Goal: Contribute content: Add original content to the website for others to see

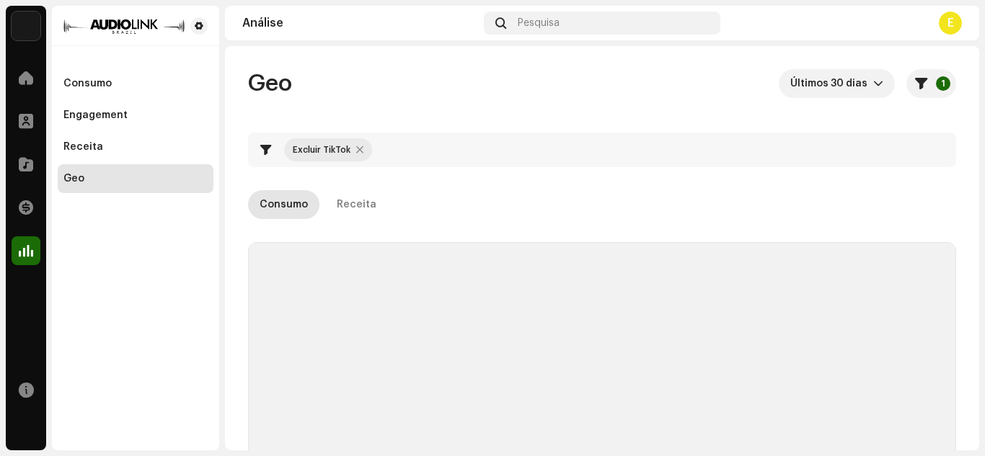
checkbox input "true"
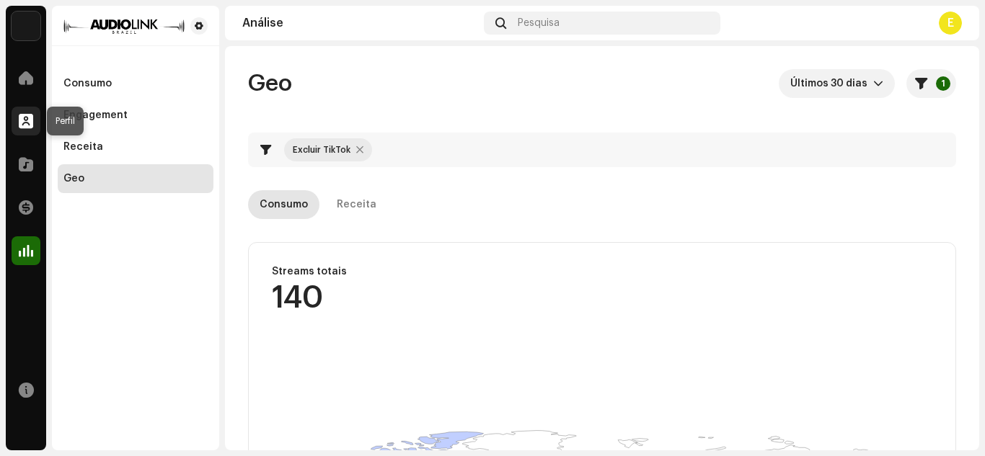
click at [27, 126] on span at bounding box center [26, 121] width 14 height 12
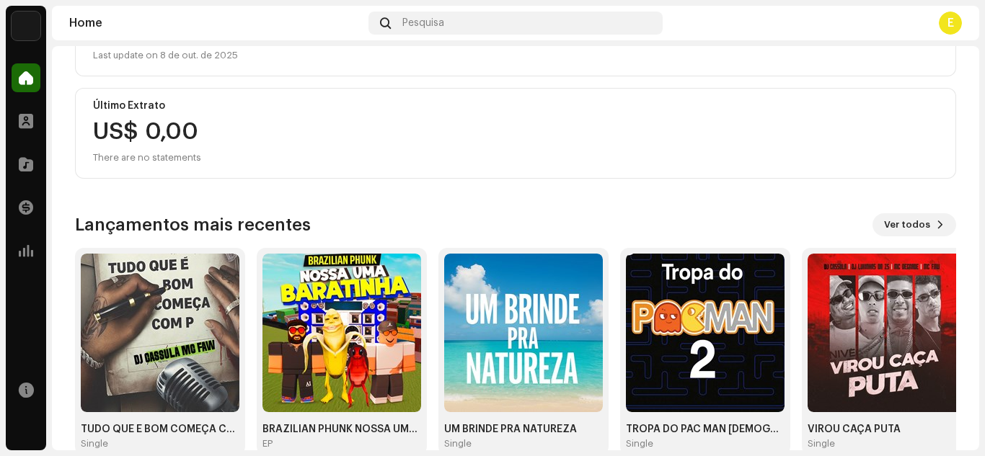
scroll to position [256, 0]
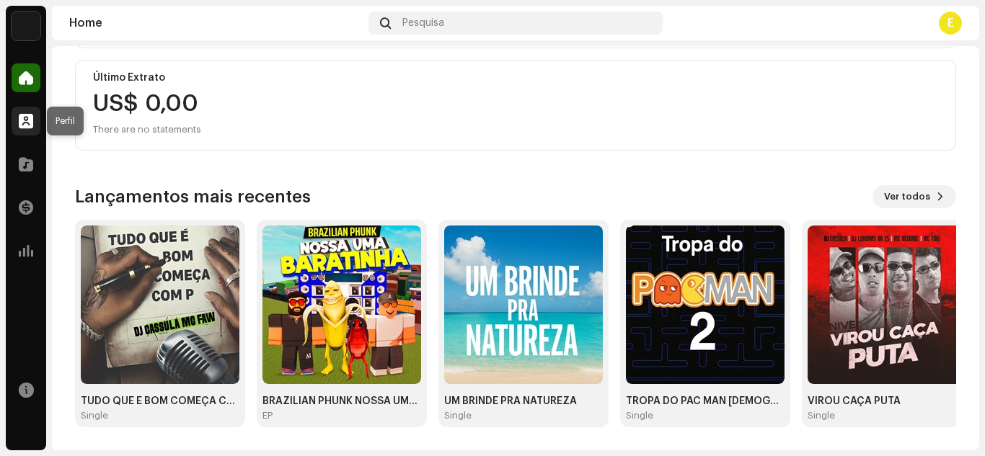
click at [27, 126] on span at bounding box center [26, 121] width 14 height 12
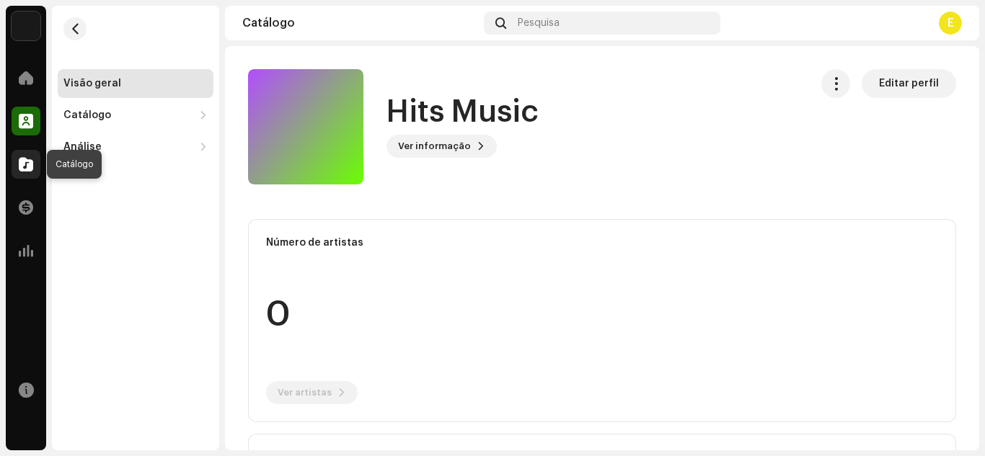
click at [32, 159] on span at bounding box center [26, 165] width 14 height 12
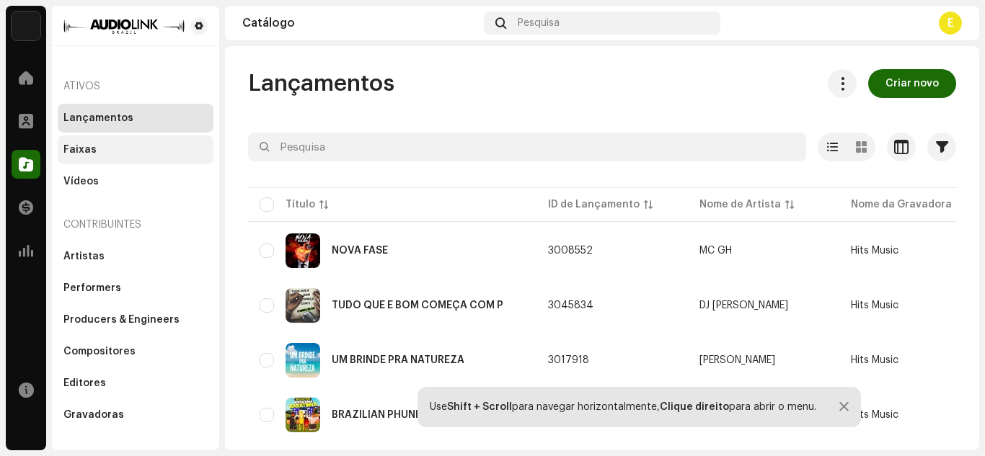
click at [93, 145] on div "Faixas" at bounding box center [79, 150] width 33 height 12
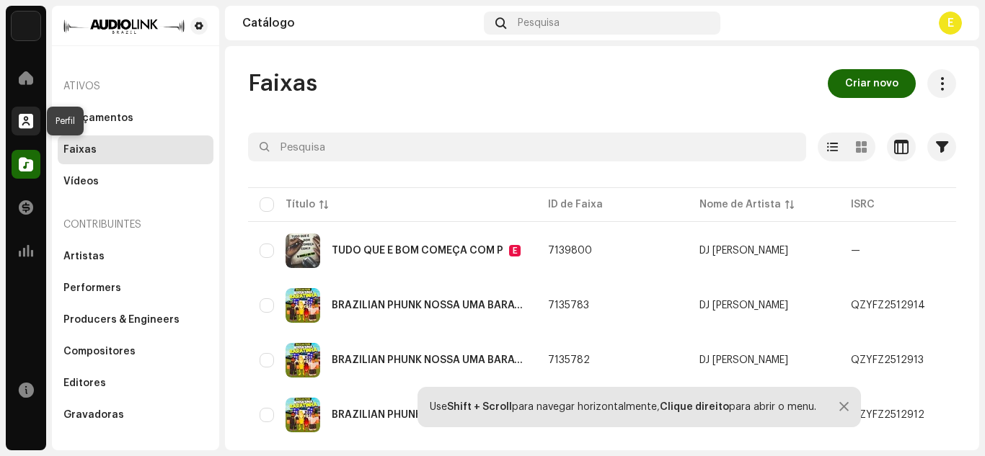
click at [21, 123] on span at bounding box center [26, 121] width 14 height 12
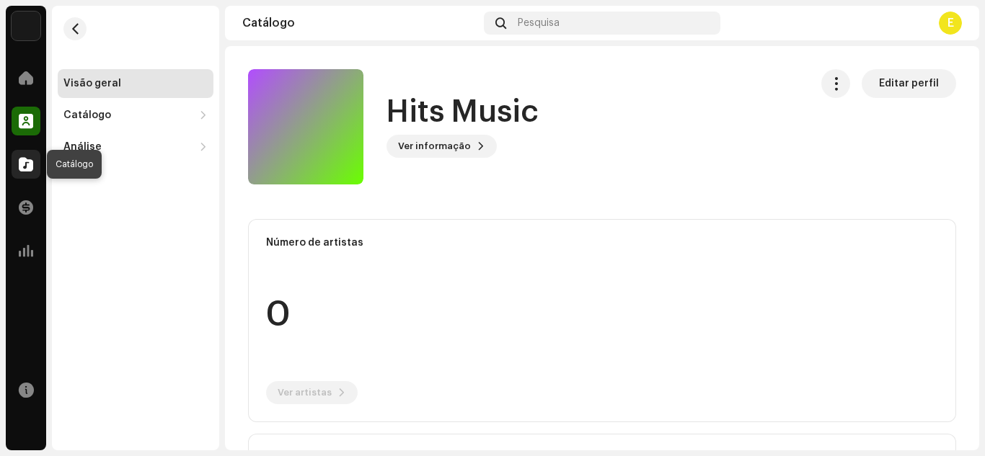
click at [26, 154] on div at bounding box center [26, 164] width 29 height 29
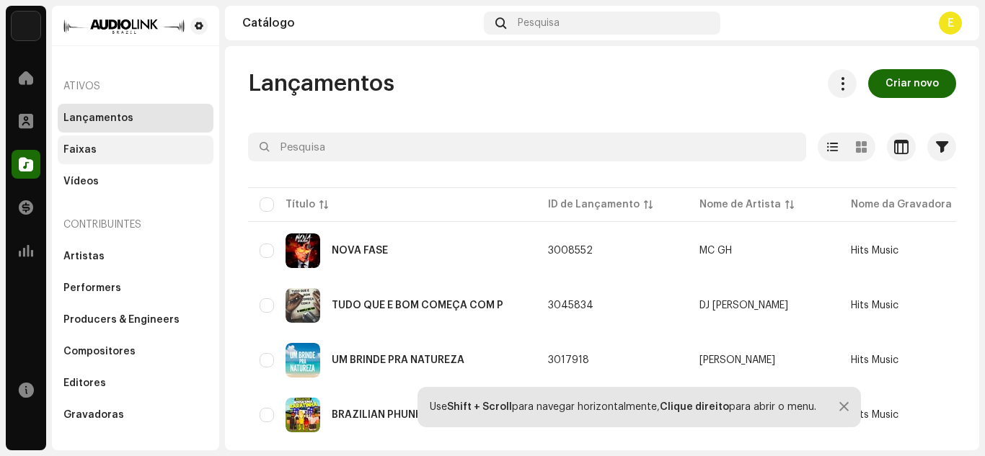
click at [115, 151] on div "Faixas" at bounding box center [135, 150] width 144 height 12
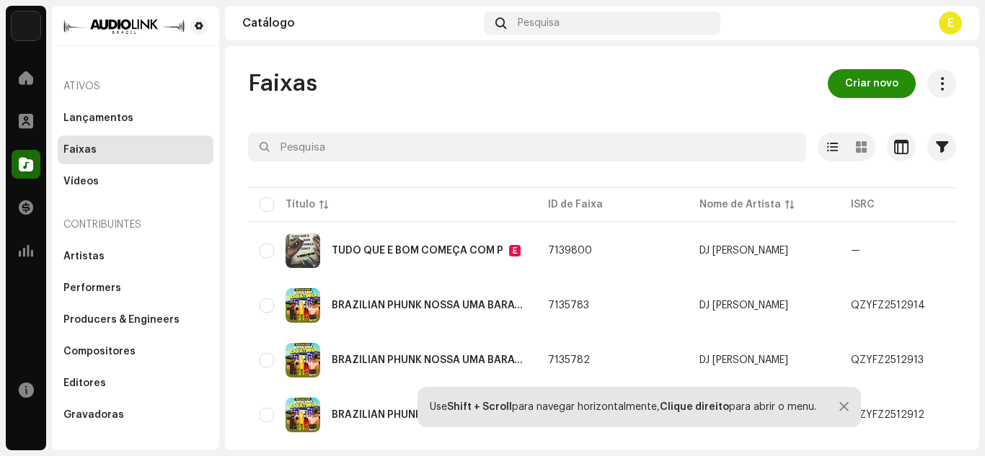
click at [829, 84] on button "Criar novo" at bounding box center [872, 83] width 88 height 29
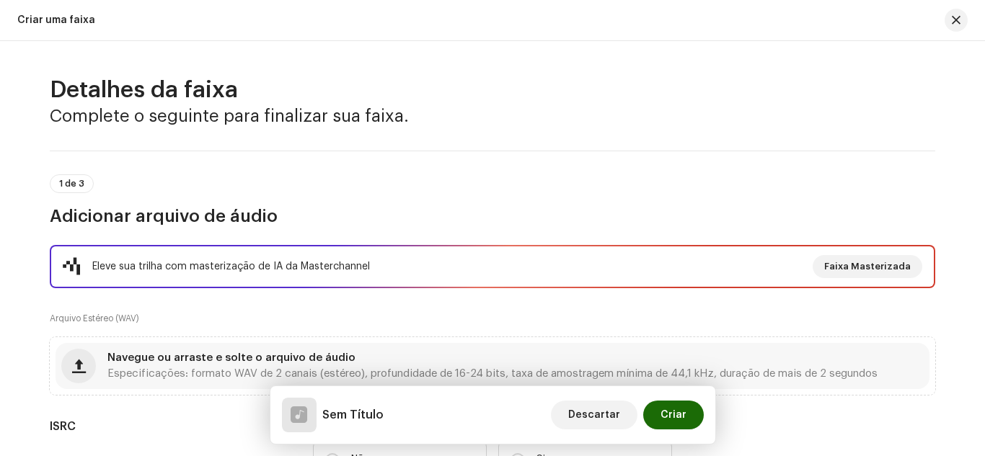
scroll to position [921, 0]
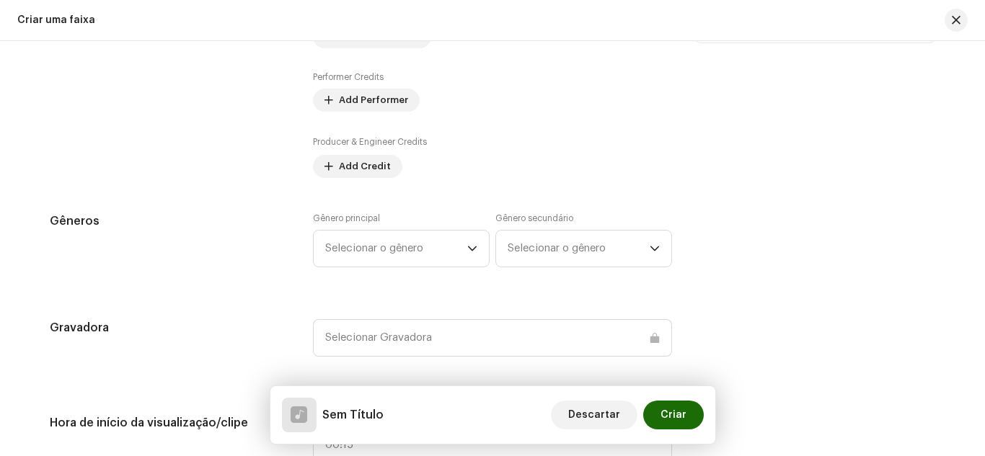
click at [751, 147] on div "Dicas A Apple não permite alterações no Nome do artista e no ID do artista após…" at bounding box center [815, 60] width 240 height 236
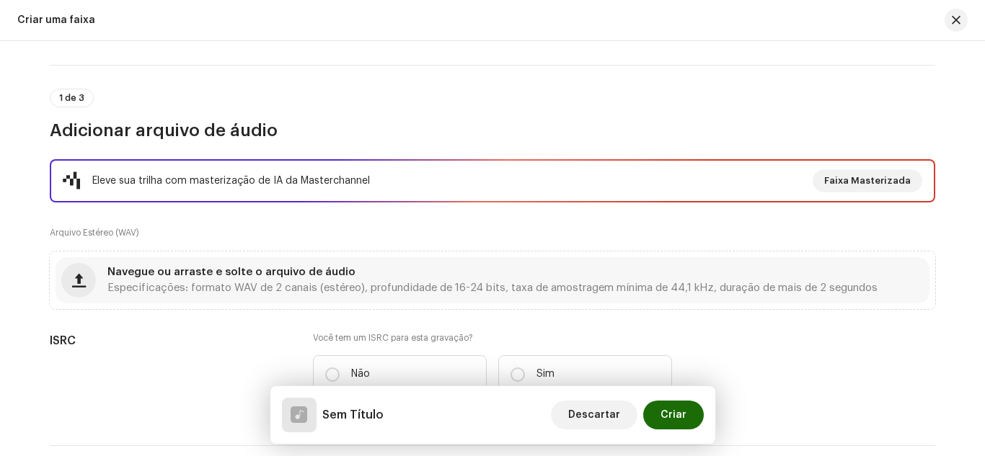
scroll to position [84, 0]
click at [195, 266] on div "Navegue ou arraste e solte o arquivo de áudio Especificações: formato WAV de 2 …" at bounding box center [493, 282] width 874 height 46
click at [961, 19] on button "button" at bounding box center [955, 20] width 23 height 23
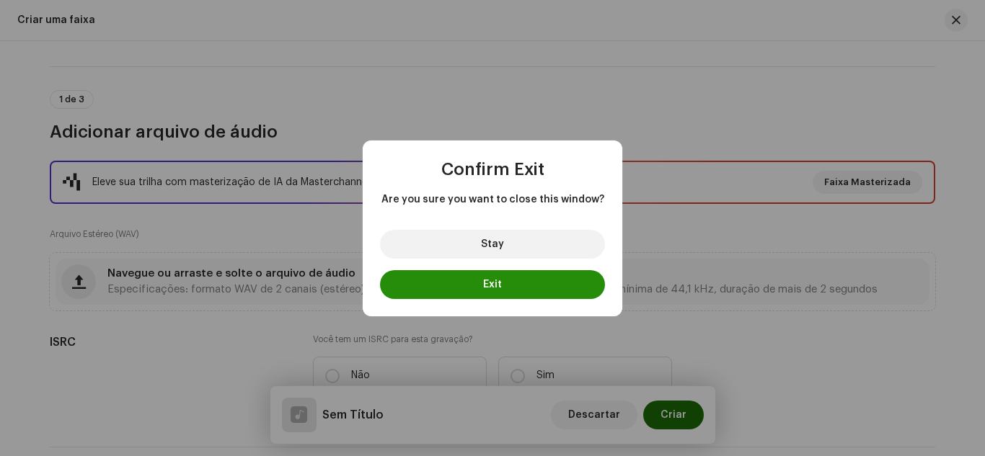
click at [489, 276] on button "Exit" at bounding box center [492, 284] width 225 height 29
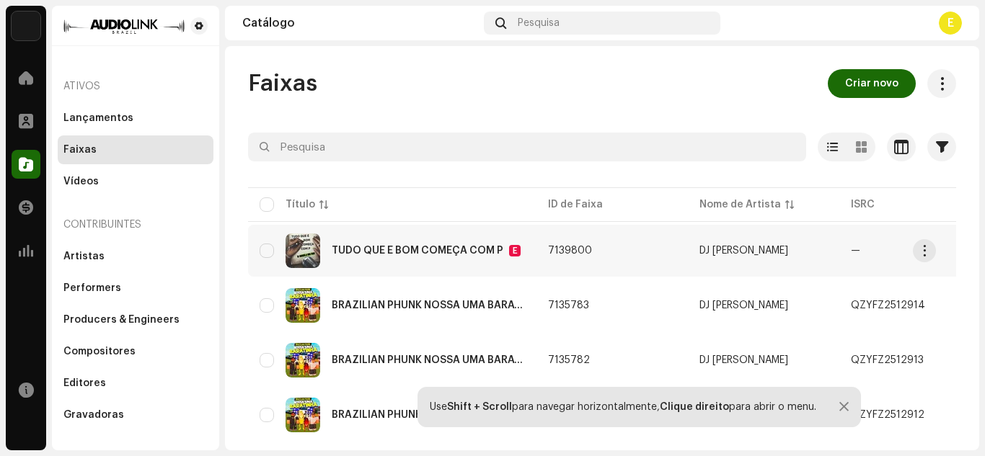
click at [503, 254] on div "TUDO QUE É BOM COMEÇA COM P E" at bounding box center [426, 251] width 189 height 12
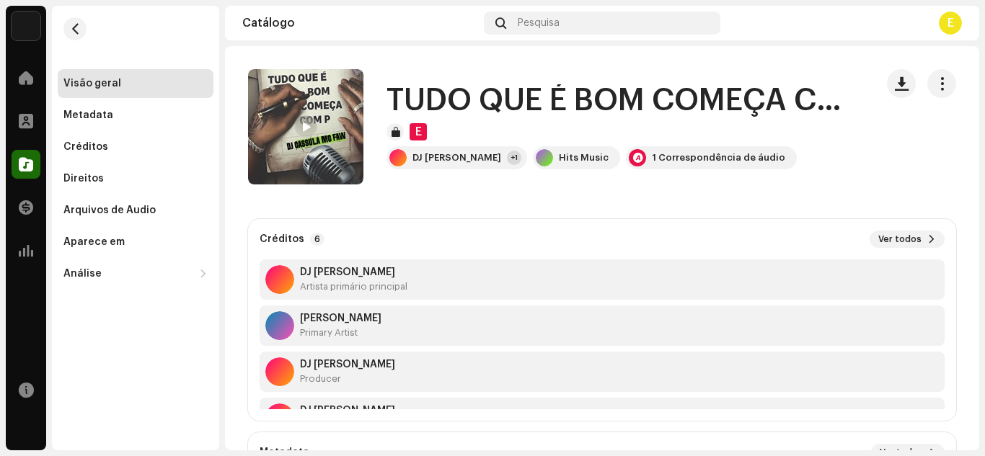
click at [107, 88] on div "Visão geral" at bounding box center [92, 84] width 58 height 12
click at [93, 123] on div "Metadata" at bounding box center [136, 115] width 156 height 29
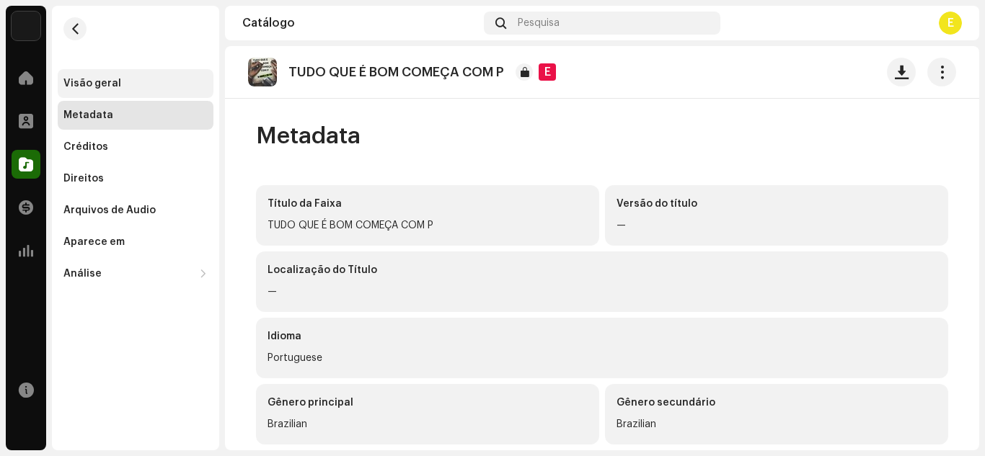
click at [99, 84] on div "Visão geral" at bounding box center [92, 84] width 58 height 12
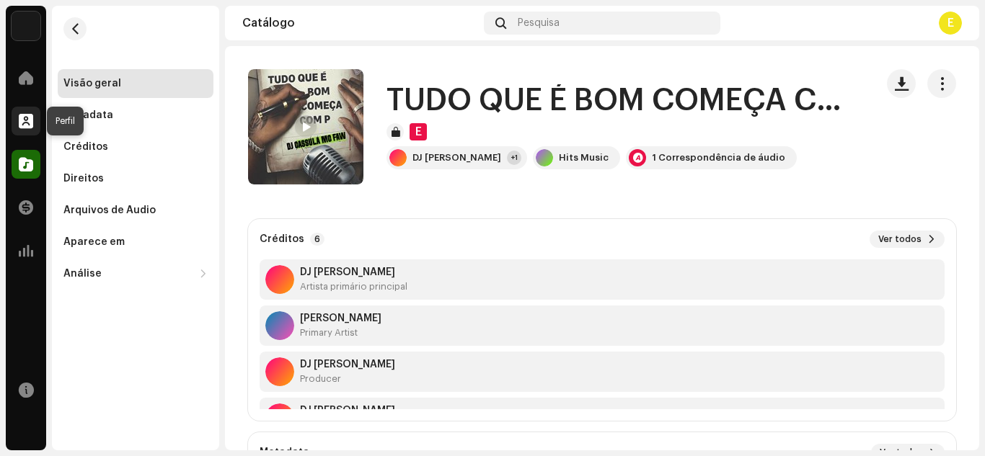
click at [27, 129] on div at bounding box center [26, 121] width 29 height 29
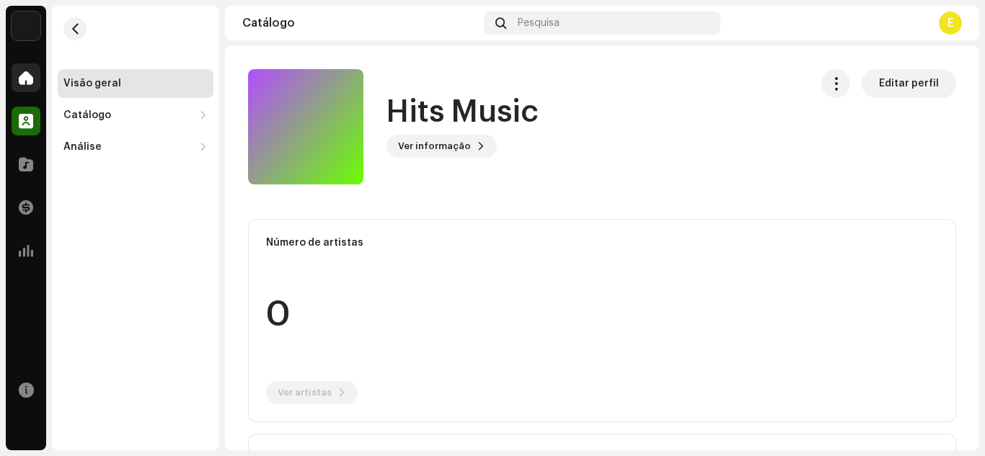
click at [26, 92] on div at bounding box center [26, 77] width 29 height 29
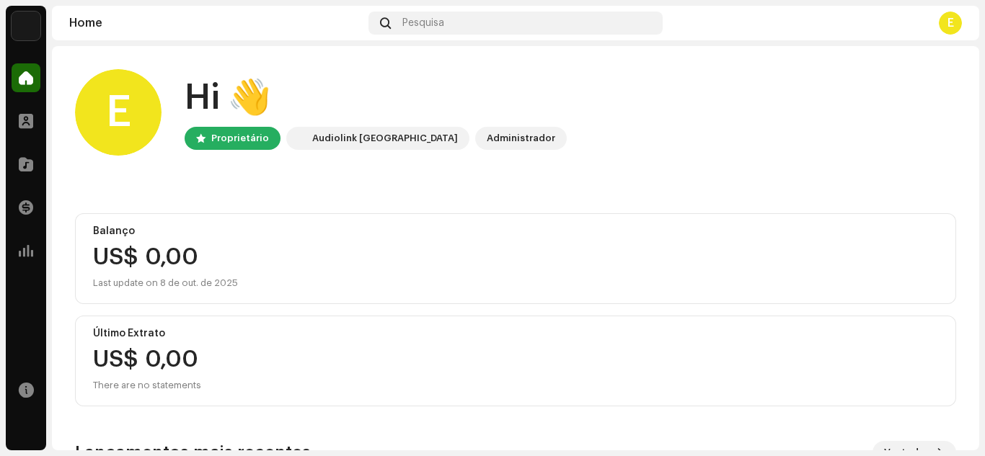
click at [984, 151] on div "Hits Music Home Perfil Catálogo Transações Análise Recursos Home Pesquisa E E H…" at bounding box center [492, 228] width 985 height 456
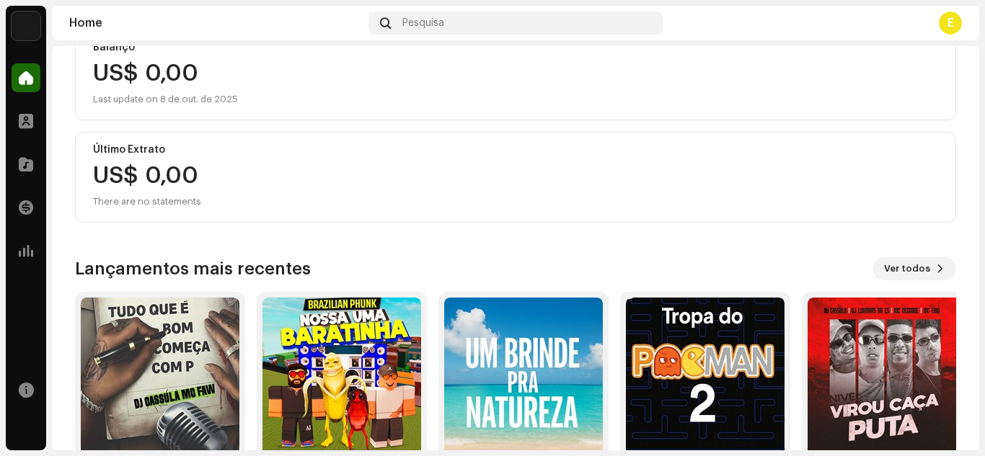
scroll to position [256, 0]
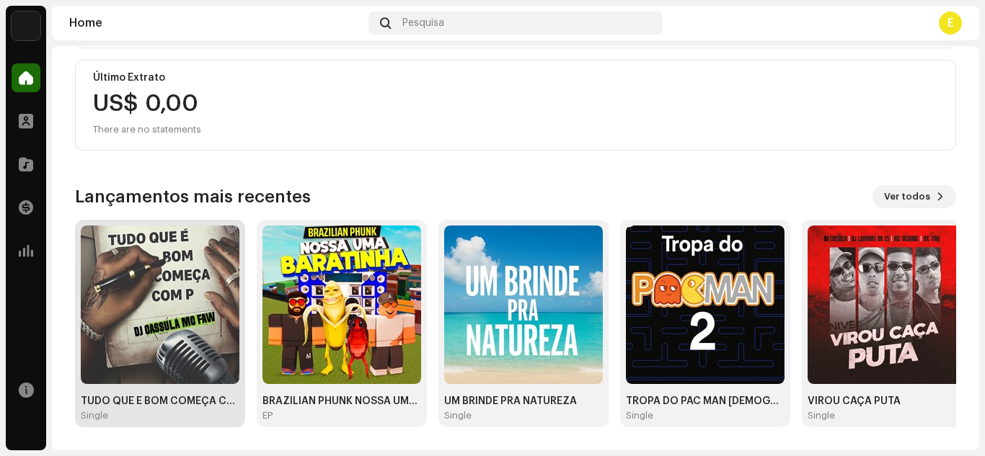
click at [157, 303] on img at bounding box center [160, 305] width 159 height 159
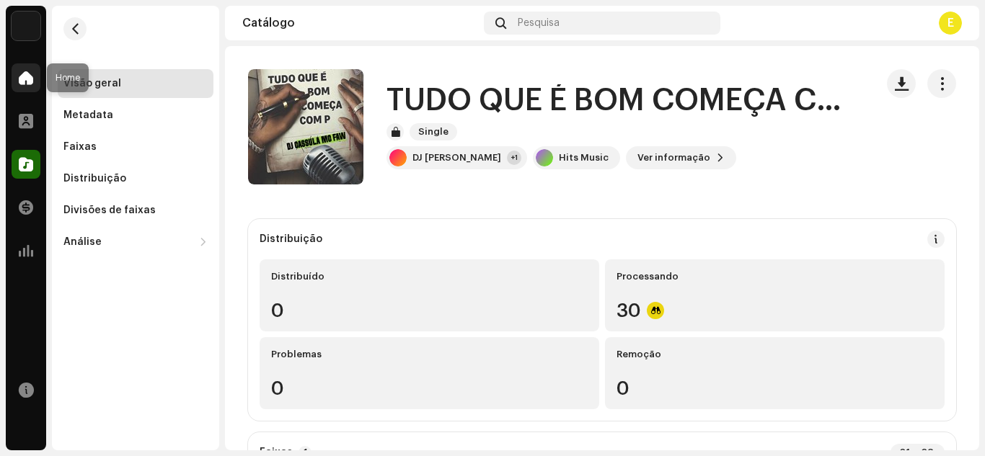
click at [36, 85] on div at bounding box center [26, 77] width 29 height 29
